Goal: Browse casually

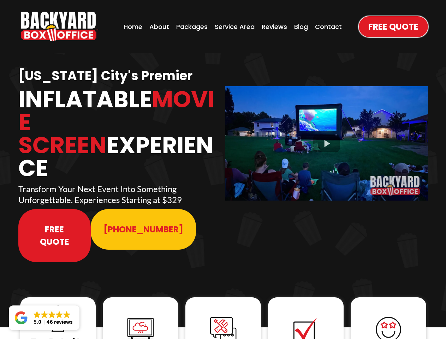
click at [60, 26] on img "https://www.backyardboxoffice.com" at bounding box center [59, 27] width 77 height 30
click at [326, 138] on div at bounding box center [326, 143] width 203 height 114
click at [58, 304] on img at bounding box center [58, 318] width 28 height 28
click at [141, 315] on img at bounding box center [140, 329] width 28 height 28
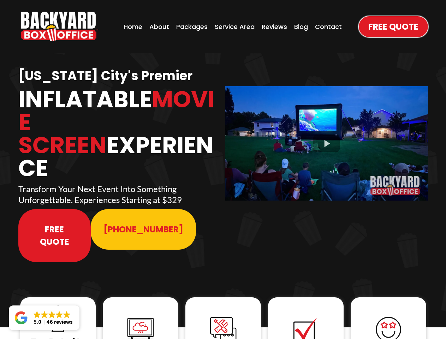
click at [141, 315] on img at bounding box center [140, 329] width 28 height 28
click at [223, 316] on img at bounding box center [223, 330] width 28 height 28
click at [306, 316] on img at bounding box center [306, 330] width 28 height 28
